Goal: Ask a question

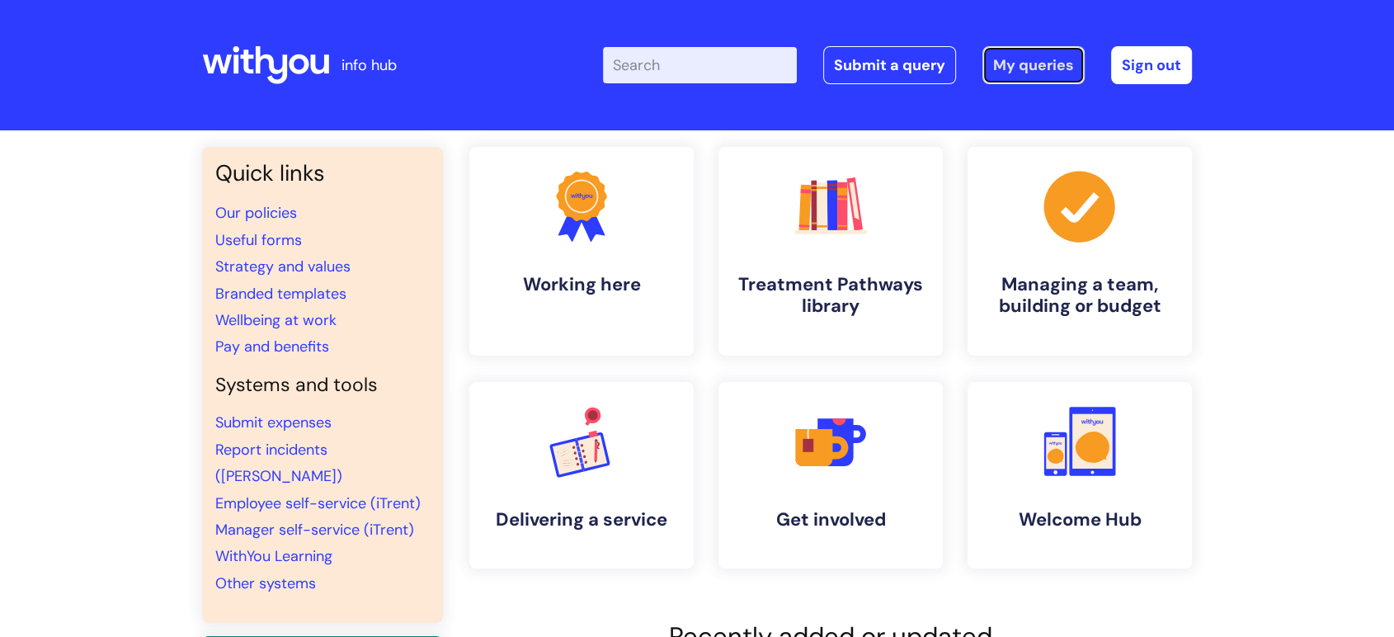
click at [1038, 56] on link "My queries" at bounding box center [1033, 65] width 102 height 38
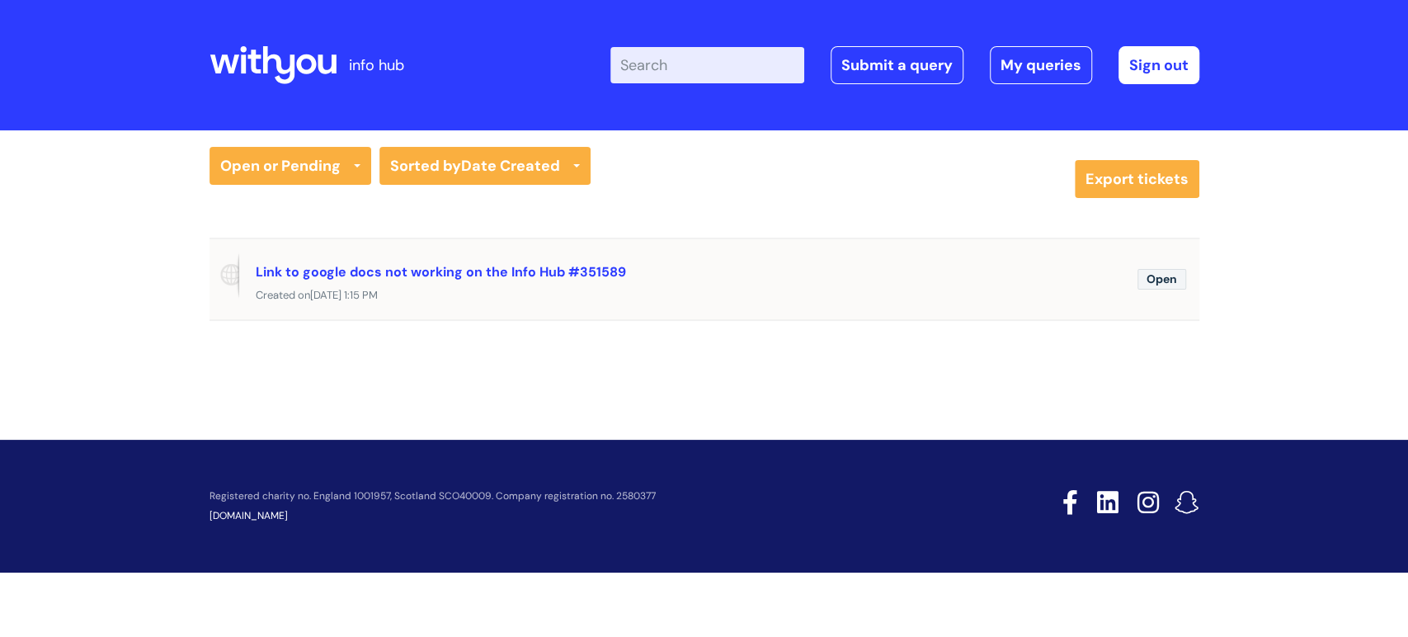
click at [1169, 280] on span "Open" at bounding box center [1161, 279] width 49 height 21
click at [1156, 280] on span "Open" at bounding box center [1161, 279] width 49 height 21
click at [570, 269] on link "Link to google docs not working on the Info Hub #351589" at bounding box center [441, 271] width 370 height 17
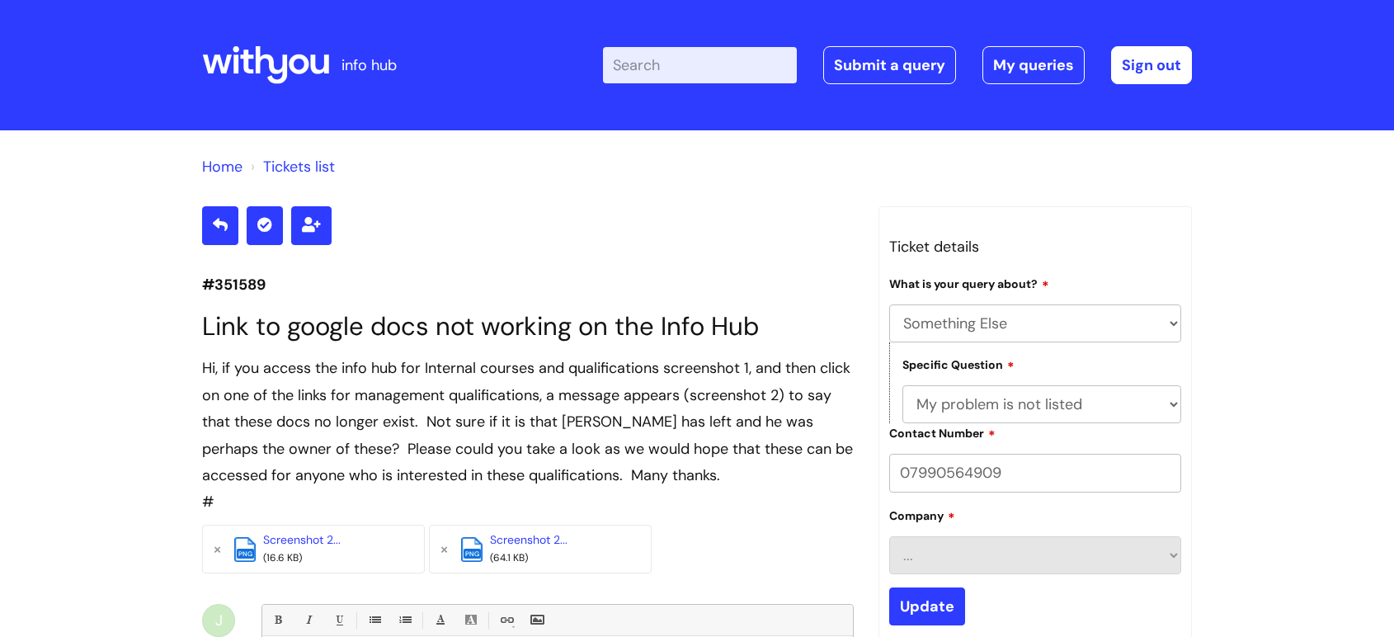
select select "Something Else"
select select "My problem is not listed"
click at [1382, 132] on div "Home Tickets list #351589 Link to google docs not working on the Info Hub Hi, i…" at bounding box center [697, 581] width 1394 height 903
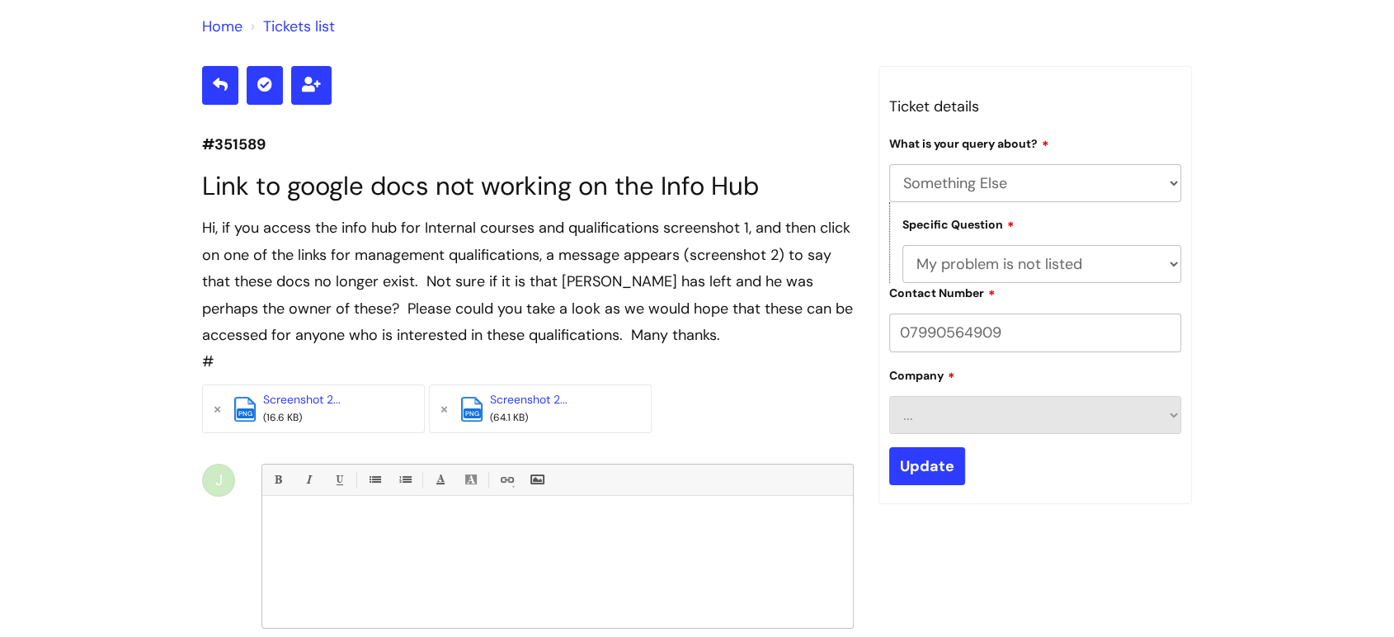
scroll to position [138, 0]
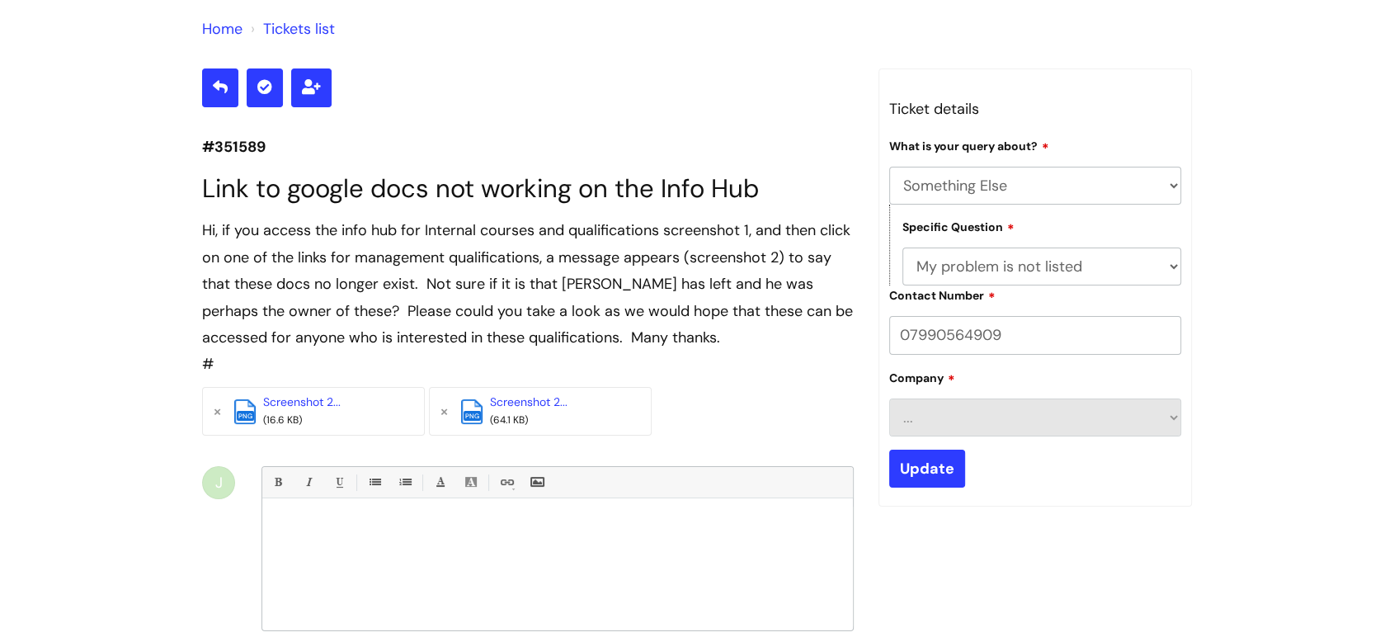
click at [223, 26] on link "Home" at bounding box center [222, 29] width 40 height 20
